Goal: Information Seeking & Learning: Learn about a topic

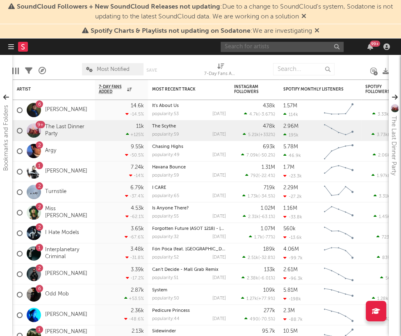
click at [255, 45] on input "text" at bounding box center [281, 47] width 123 height 10
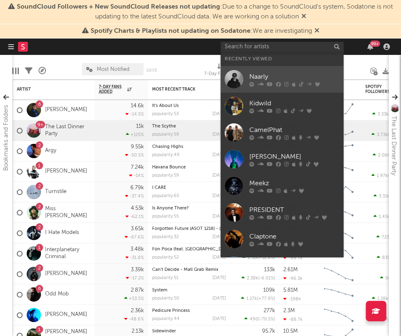
click at [260, 76] on div "Naarly" at bounding box center [294, 77] width 90 height 10
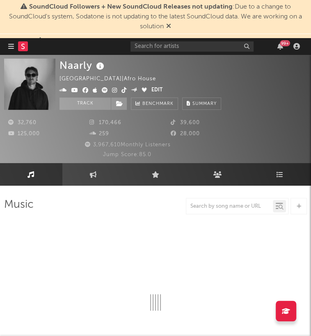
select select "6m"
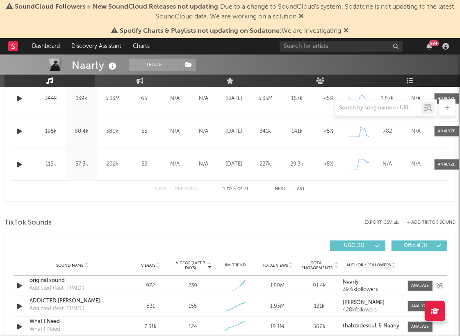
scroll to position [364, 0]
